Goal: Navigation & Orientation: Find specific page/section

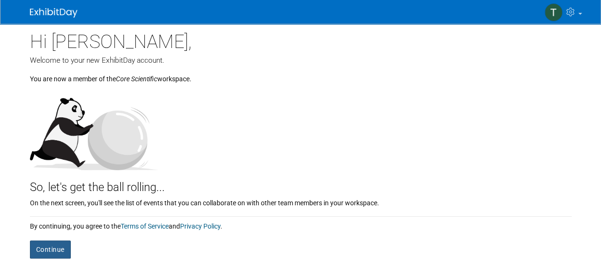
click at [53, 247] on button "Continue" at bounding box center [50, 249] width 41 height 18
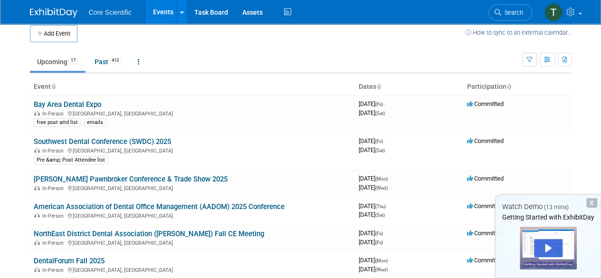
scroll to position [6, 0]
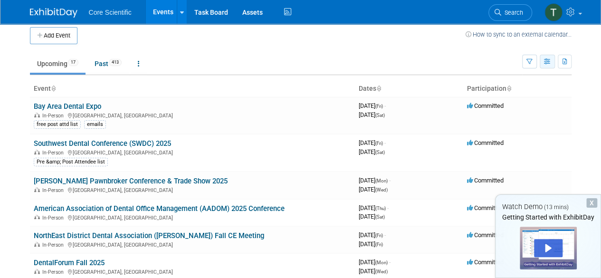
click at [544, 57] on button "button" at bounding box center [547, 62] width 15 height 14
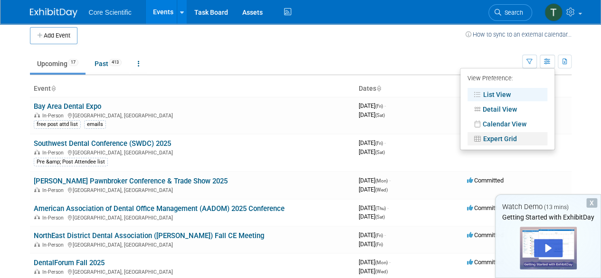
click at [502, 141] on link "Expert Grid" at bounding box center [507, 138] width 80 height 13
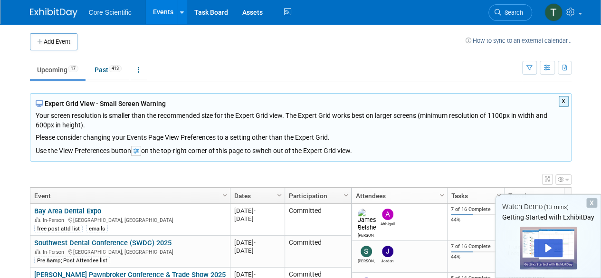
click at [591, 205] on div "X" at bounding box center [591, 203] width 11 height 10
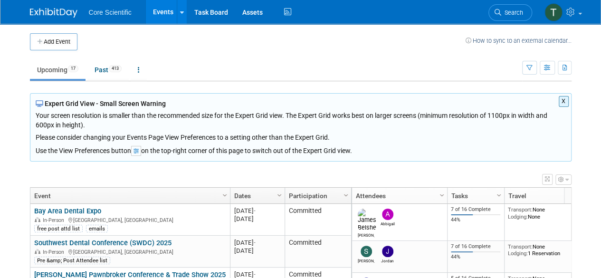
click at [562, 102] on button "X" at bounding box center [564, 101] width 10 height 11
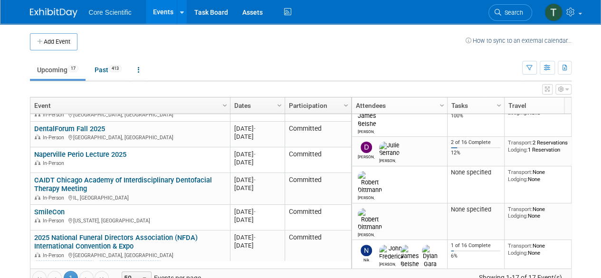
scroll to position [76, 0]
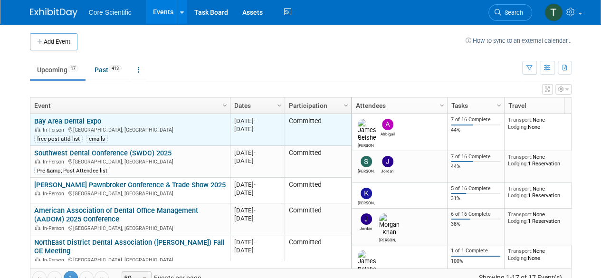
click at [61, 122] on link "Bay Area Dental Expo" at bounding box center [67, 121] width 67 height 9
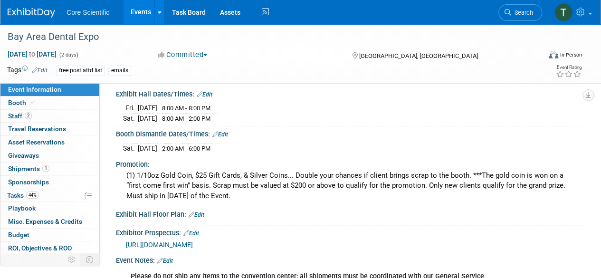
scroll to position [210, 0]
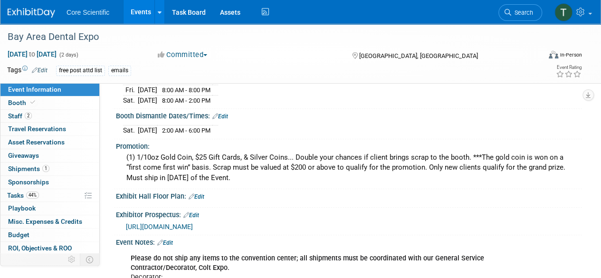
click at [193, 223] on span "https://mail.google.com/mail/u/0/#search/bay+area/FMfcgzQZTCfCszVCZvtSHZPzrkvjb…" at bounding box center [159, 227] width 67 height 8
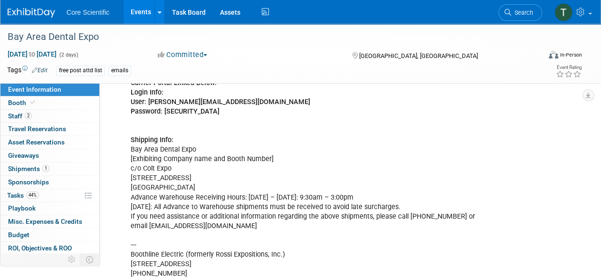
scroll to position [471, 0]
click at [18, 105] on span "Booth" at bounding box center [22, 103] width 29 height 8
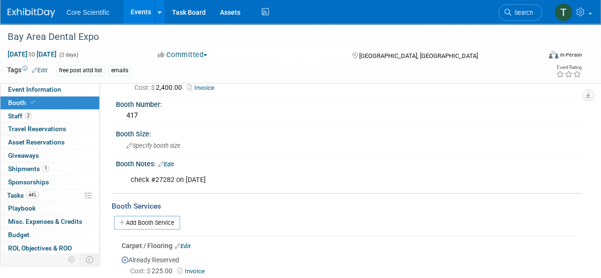
scroll to position [38, 0]
click at [18, 117] on span "Staff 2" at bounding box center [20, 116] width 24 height 8
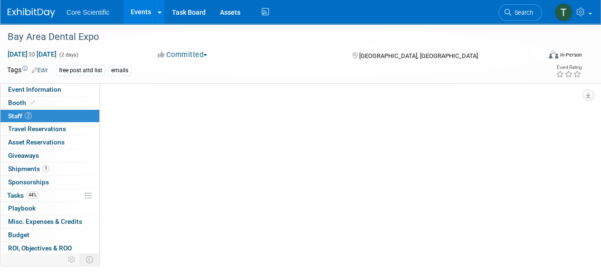
scroll to position [0, 0]
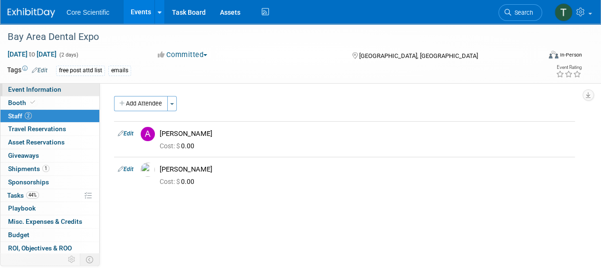
click at [38, 87] on span "Event Information" at bounding box center [34, 90] width 53 height 8
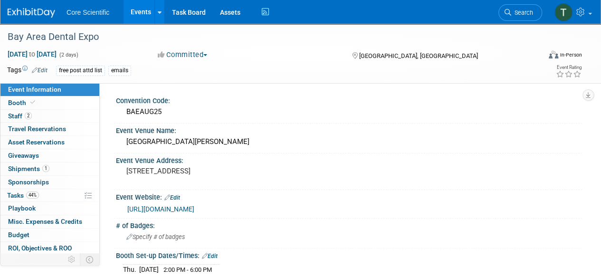
click at [86, 12] on span "Core Scientific" at bounding box center [88, 13] width 43 height 8
click at [39, 17] on img at bounding box center [32, 13] width 48 height 10
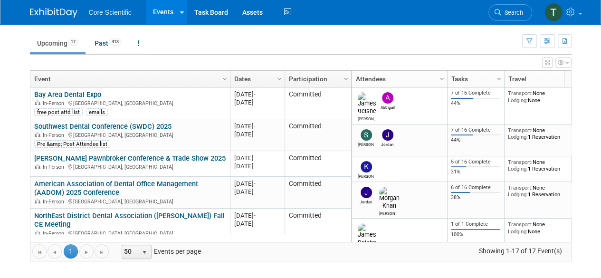
scroll to position [28, 0]
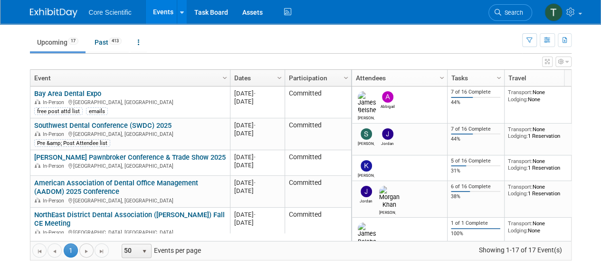
click at [84, 248] on span "Go to the next page" at bounding box center [87, 252] width 8 height 8
click at [143, 251] on span "select" at bounding box center [145, 252] width 8 height 8
click at [134, 234] on li "100" at bounding box center [135, 235] width 28 height 13
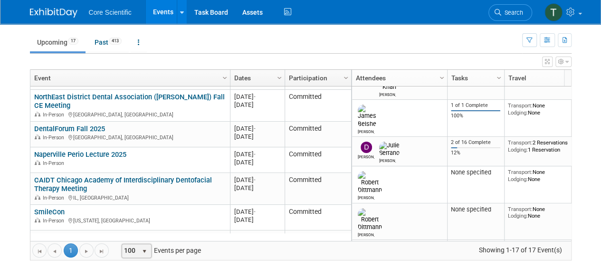
scroll to position [104, 0]
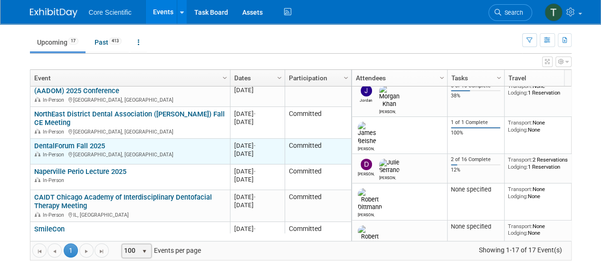
click at [66, 145] on link "DentalForum Fall 2025" at bounding box center [69, 146] width 71 height 9
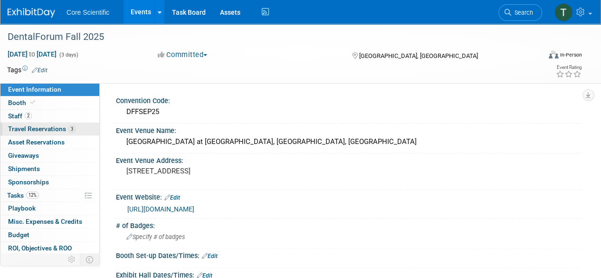
click at [33, 129] on span "Travel Reservations 3" at bounding box center [41, 129] width 67 height 8
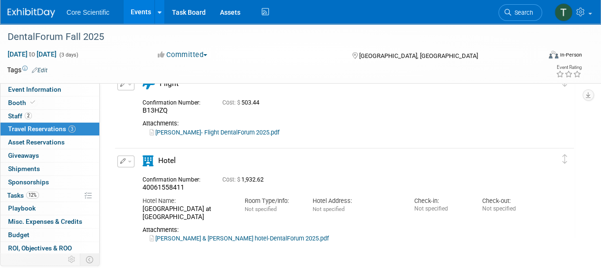
scroll to position [145, 0]
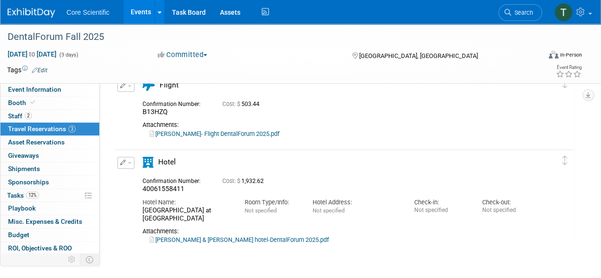
click at [31, 15] on img at bounding box center [32, 13] width 48 height 10
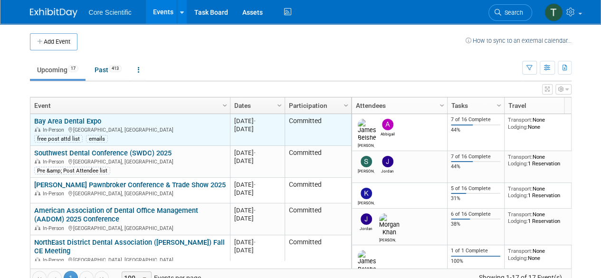
click at [63, 121] on link "Bay Area Dental Expo" at bounding box center [67, 121] width 67 height 9
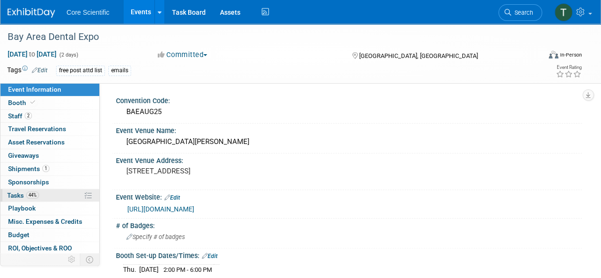
click at [13, 191] on span "Tasks 44%" at bounding box center [23, 195] width 32 height 8
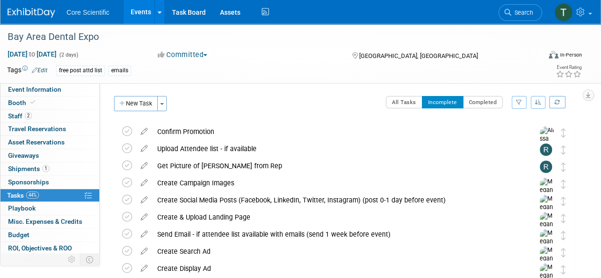
click at [36, 13] on img at bounding box center [32, 13] width 48 height 10
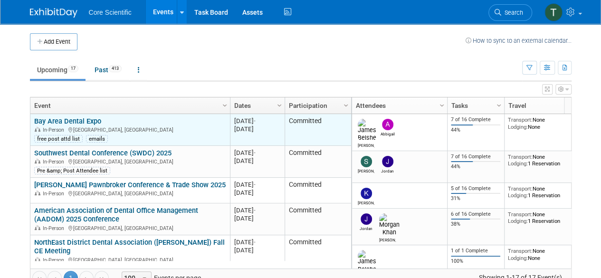
click at [59, 123] on link "Bay Area Dental Expo" at bounding box center [67, 121] width 67 height 9
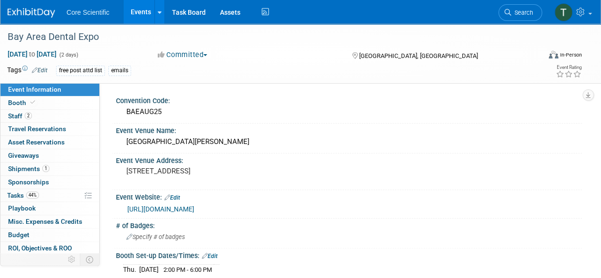
click at [36, 9] on img at bounding box center [32, 13] width 48 height 10
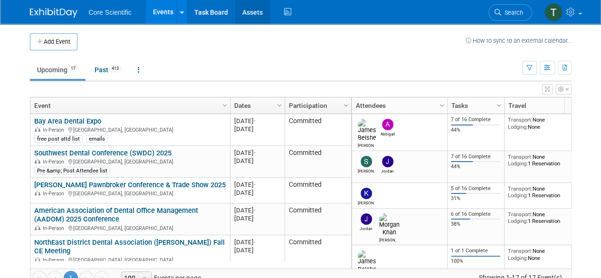
click at [251, 11] on link "Assets" at bounding box center [252, 12] width 35 height 24
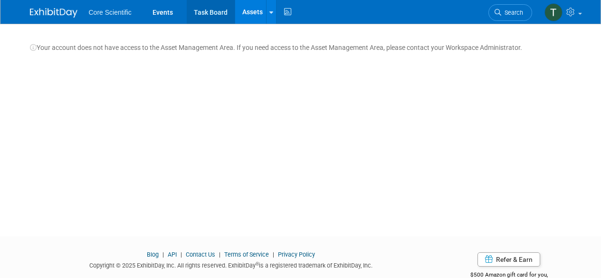
click at [210, 16] on link "Task Board" at bounding box center [211, 12] width 48 height 24
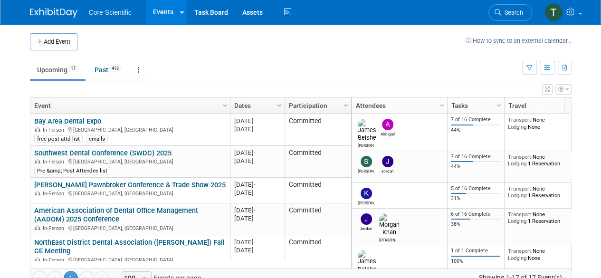
click at [114, 13] on span "Core Scientific" at bounding box center [110, 13] width 43 height 8
click at [109, 12] on span "Core Scientific" at bounding box center [110, 13] width 43 height 8
